Goal: Information Seeking & Learning: Find specific fact

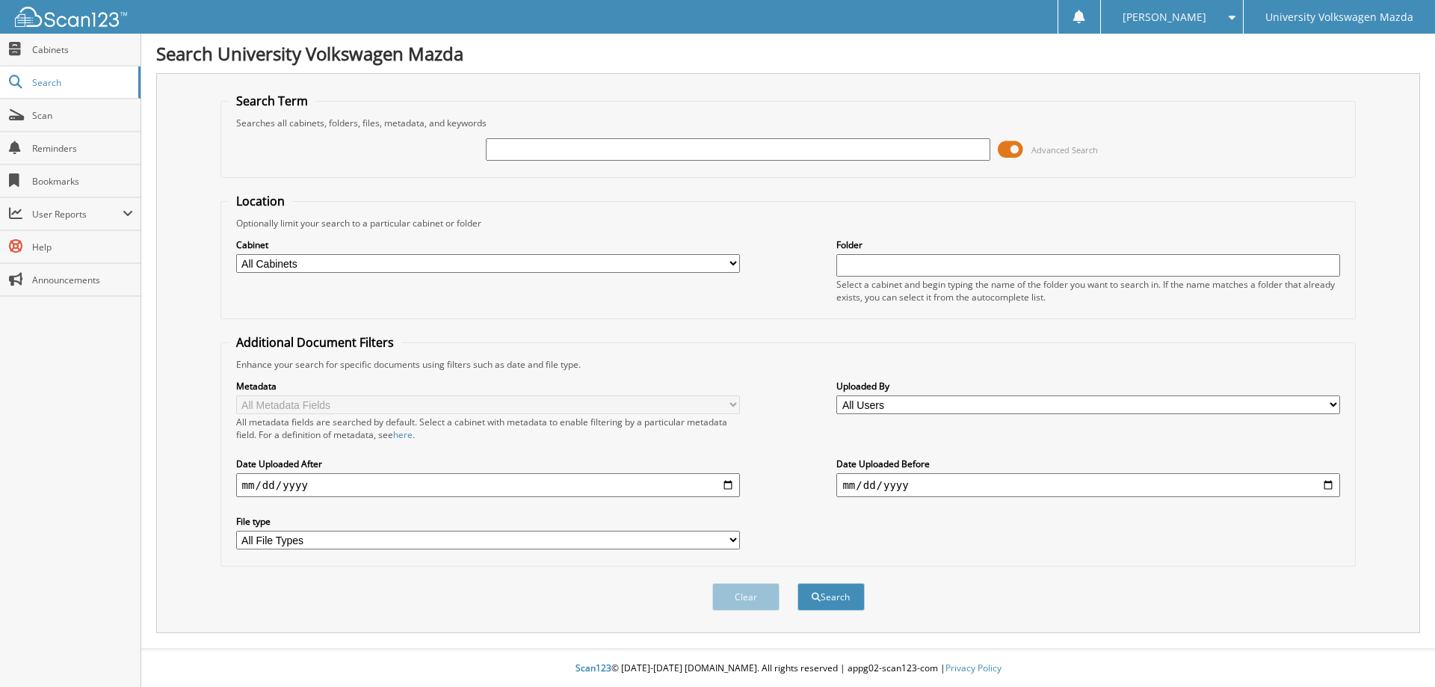
click at [537, 149] on input "text" at bounding box center [738, 149] width 504 height 22
type input "6169449"
click at [797, 583] on button "Search" at bounding box center [830, 597] width 67 height 28
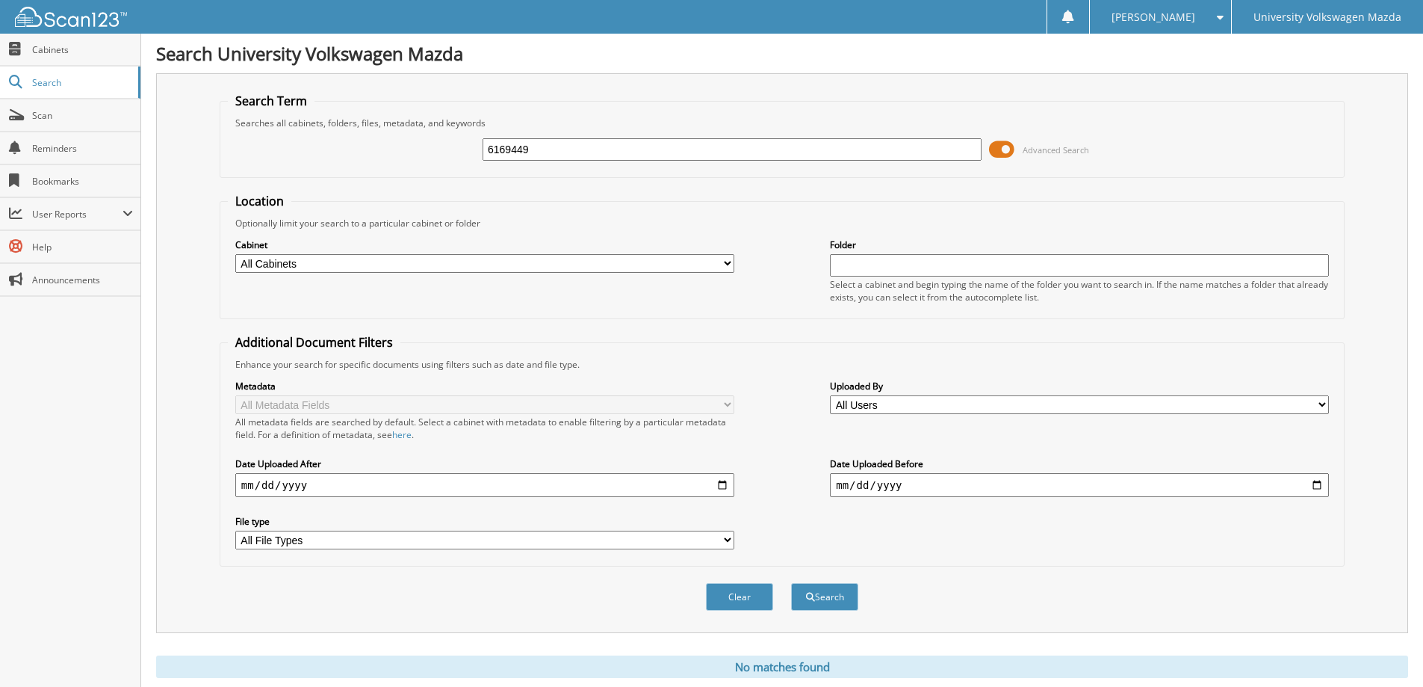
drag, startPoint x: 542, startPoint y: 143, endPoint x: 454, endPoint y: 152, distance: 88.6
click at [454, 152] on div "6169449 Advanced Search" at bounding box center [782, 149] width 1109 height 40
click at [552, 165] on div "6169449 Advanced Search" at bounding box center [782, 149] width 1109 height 40
click at [574, 146] on input "6169449" at bounding box center [732, 149] width 499 height 22
drag, startPoint x: 574, startPoint y: 146, endPoint x: 460, endPoint y: 149, distance: 114.4
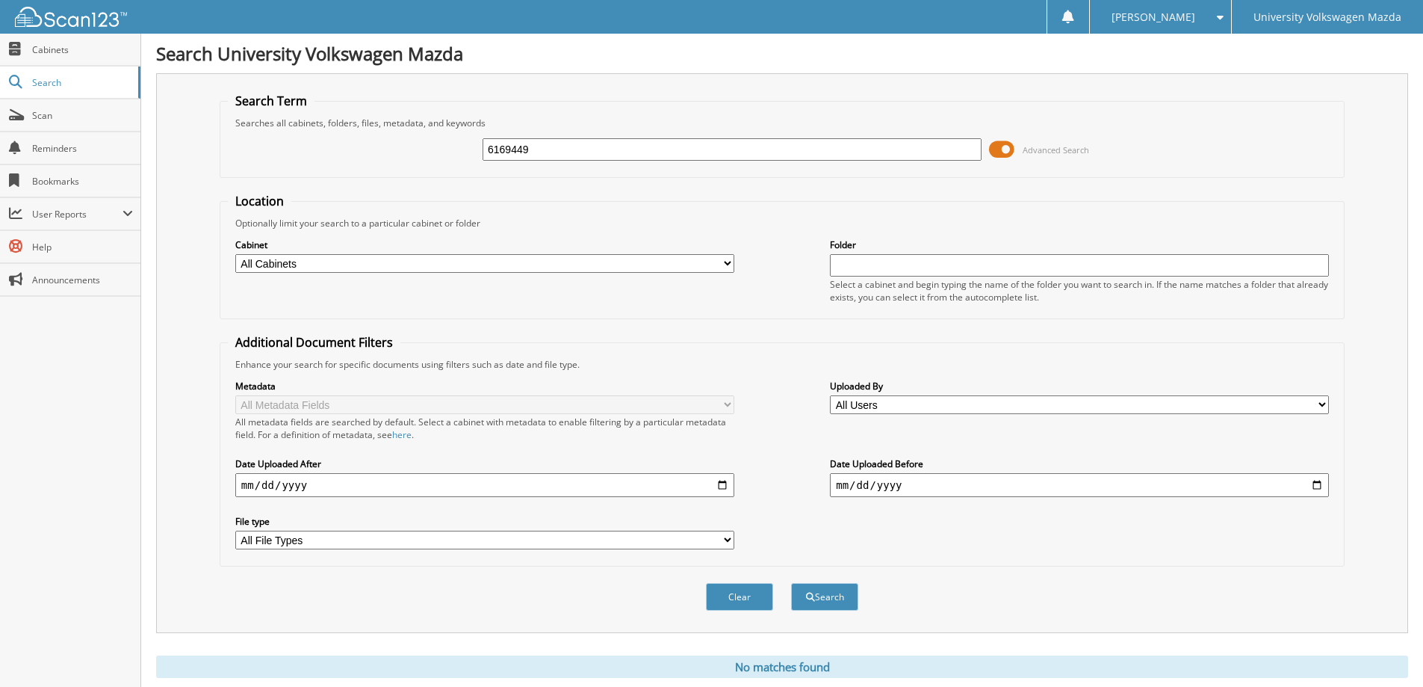
click at [460, 149] on div "6169449 Advanced Search" at bounding box center [782, 149] width 1109 height 40
type input "V25086"
click at [791, 583] on button "Search" at bounding box center [824, 597] width 67 height 28
click at [615, 152] on input "V25086" at bounding box center [732, 149] width 499 height 22
type input "V25089"
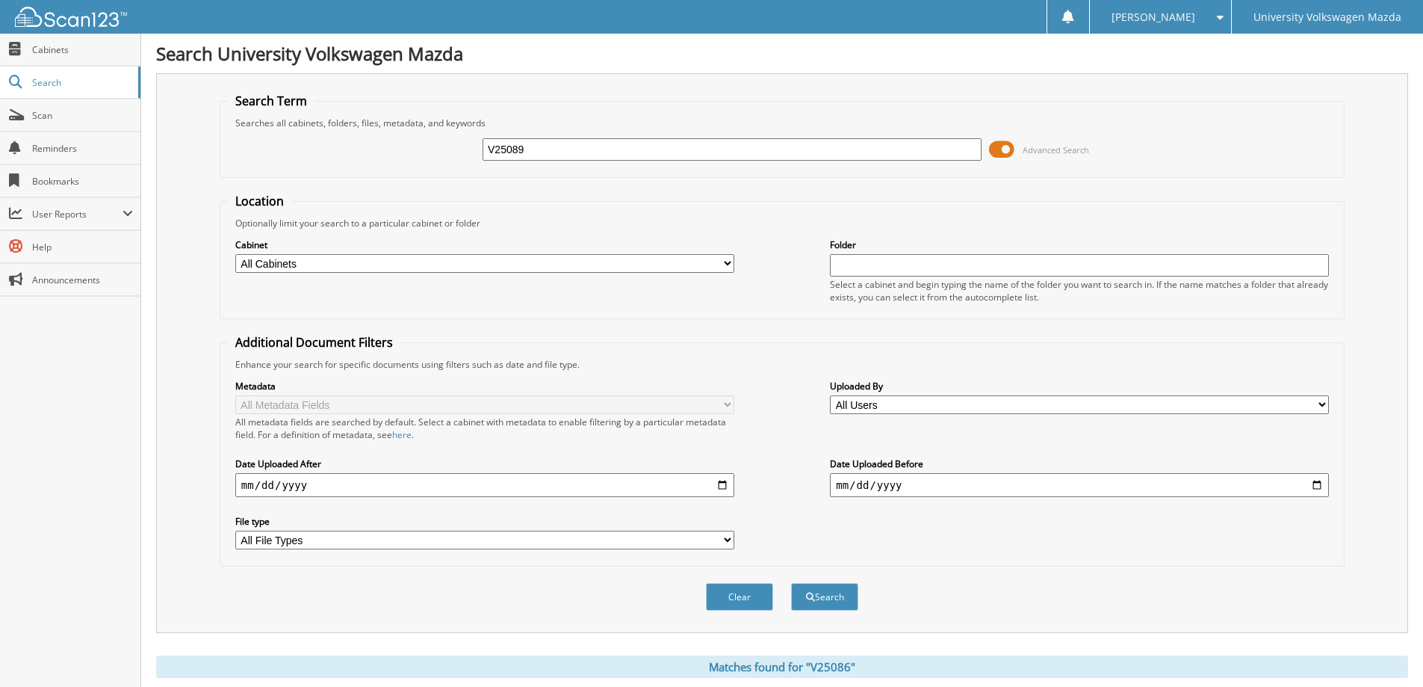
click at [791, 583] on button "Search" at bounding box center [824, 597] width 67 height 28
drag, startPoint x: 587, startPoint y: 149, endPoint x: 356, endPoint y: 146, distance: 230.2
click at [356, 146] on div "V25089 Advanced Search" at bounding box center [782, 149] width 1109 height 40
click at [528, 65] on h1 "Search University Volkswagen Mazda" at bounding box center [782, 53] width 1252 height 25
